Goal: Task Accomplishment & Management: Manage account settings

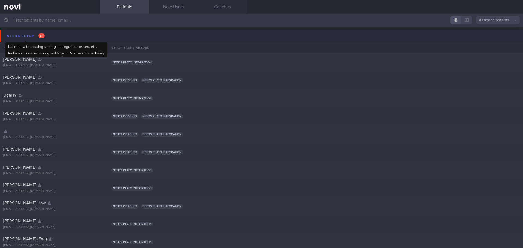
click at [25, 34] on div "Needs setup 94" at bounding box center [25, 35] width 41 height 7
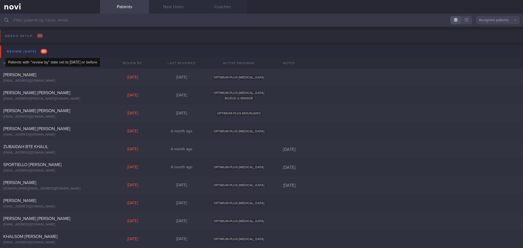
click at [29, 50] on div "Review [DATE] 80" at bounding box center [26, 51] width 43 height 7
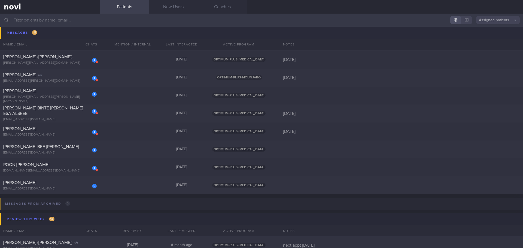
scroll to position [186, 0]
click at [120, 166] on div "1 POON [PERSON_NAME] [DOMAIN_NAME][EMAIL_ADDRESS][DOMAIN_NAME] [DATE] OPTIMUM-P…" at bounding box center [261, 167] width 523 height 18
select select "8"
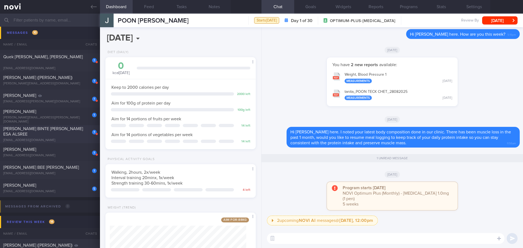
scroll to position [165, 0]
click at [83, 118] on div "[PERSON_NAME][EMAIL_ADDRESS][PERSON_NAME][DOMAIN_NAME]" at bounding box center [49, 119] width 93 height 8
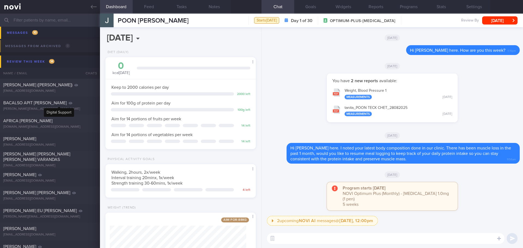
scroll to position [326, 0]
